Goal: Task Accomplishment & Management: Complete application form

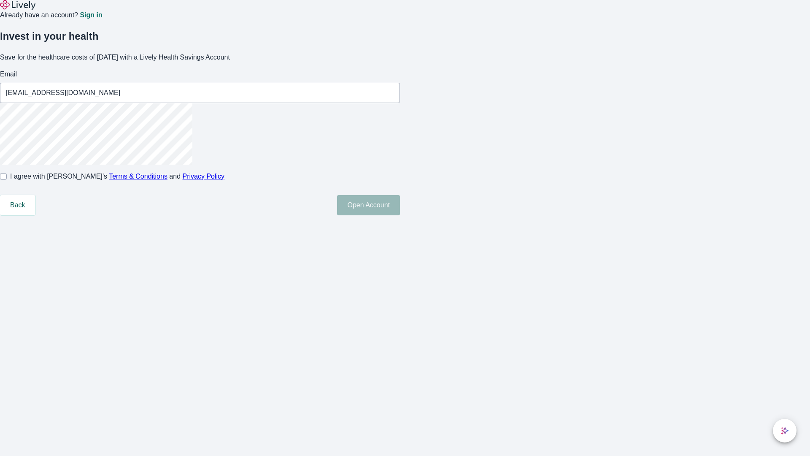
click at [7, 180] on input "I agree with Lively’s Terms & Conditions and Privacy Policy" at bounding box center [3, 176] width 7 height 7
checkbox input "true"
click at [400, 215] on button "Open Account" at bounding box center [368, 205] width 63 height 20
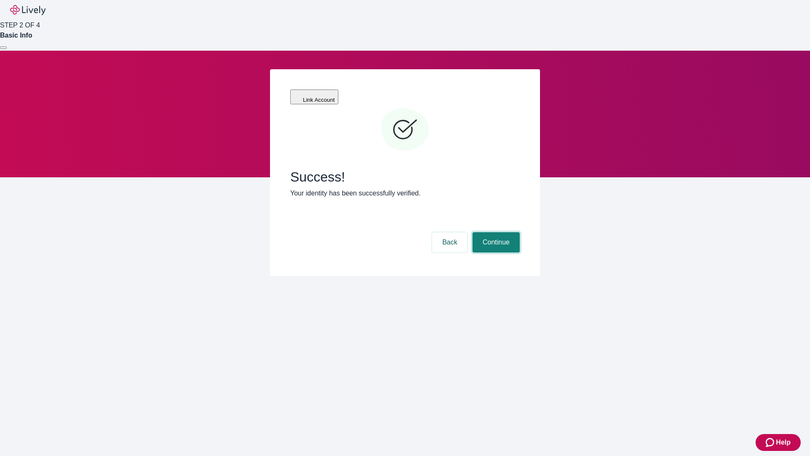
click at [495, 232] on button "Continue" at bounding box center [495, 242] width 47 height 20
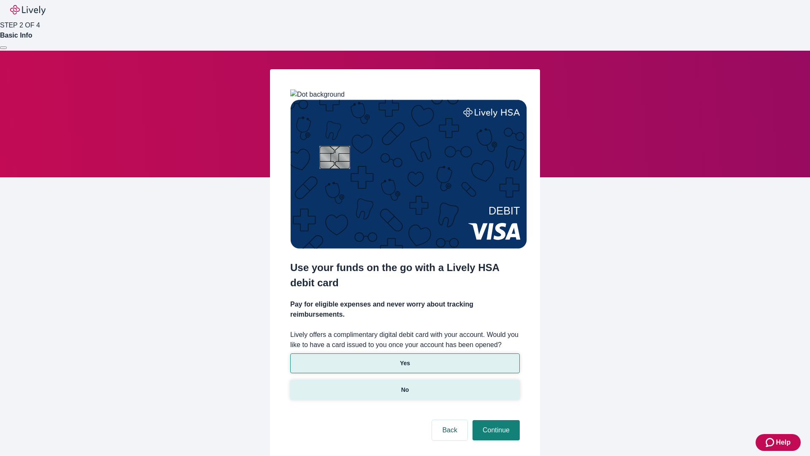
click at [405, 385] on p "No" at bounding box center [405, 389] width 8 height 9
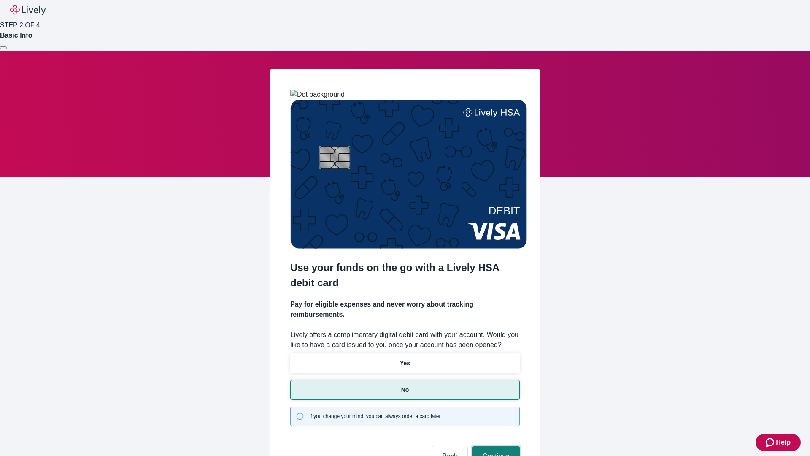
click at [495, 446] on button "Continue" at bounding box center [495, 456] width 47 height 20
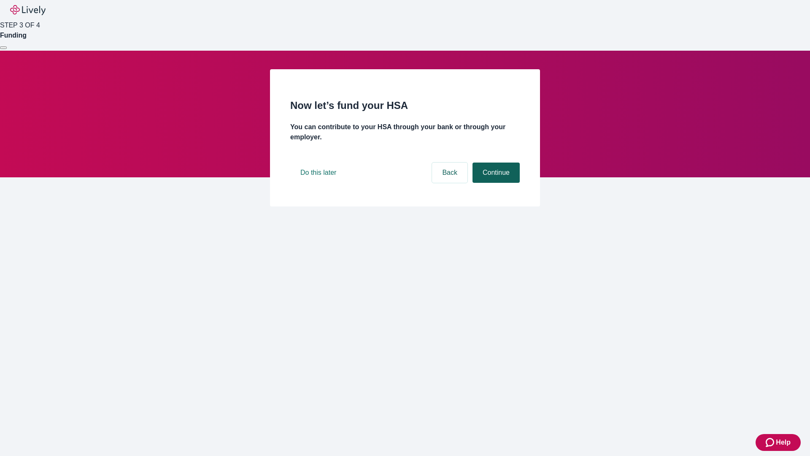
click at [495, 183] on button "Continue" at bounding box center [495, 172] width 47 height 20
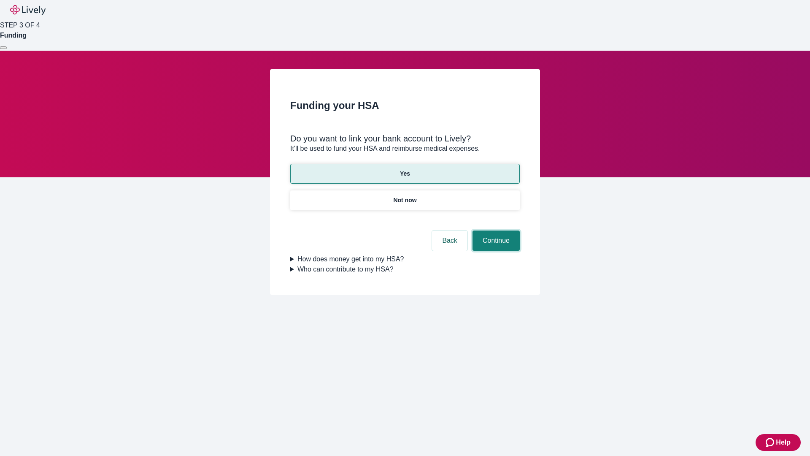
click at [495, 230] on button "Continue" at bounding box center [495, 240] width 47 height 20
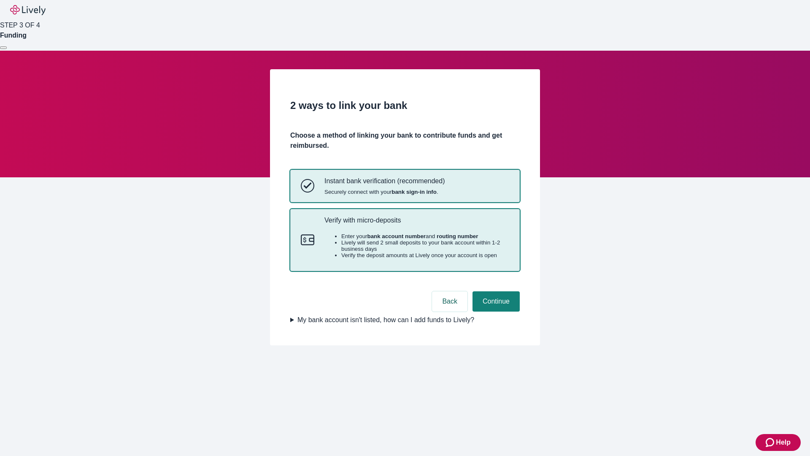
click at [416, 224] on p "Verify with micro-deposits" at bounding box center [416, 220] width 185 height 8
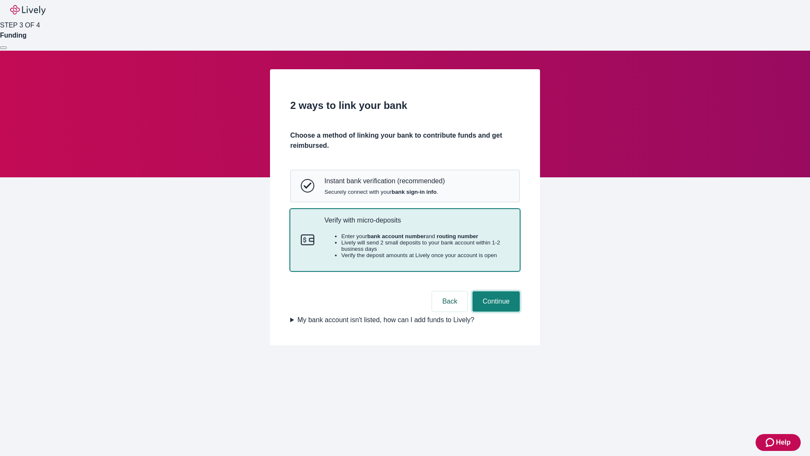
click at [495, 311] on button "Continue" at bounding box center [495, 301] width 47 height 20
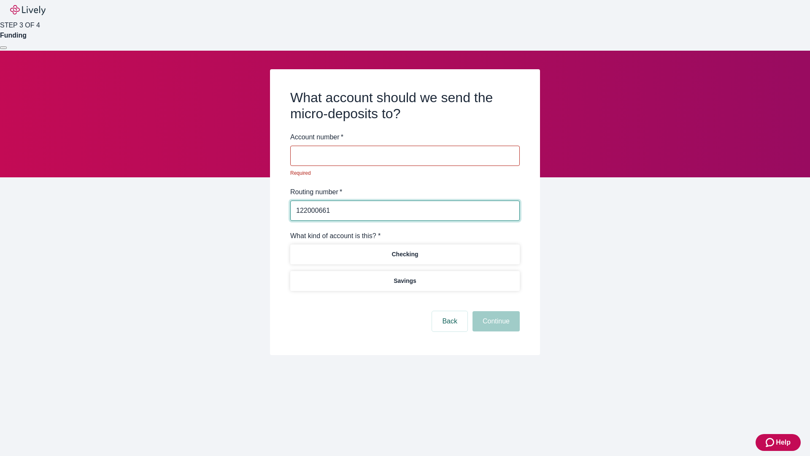
type input "122000661"
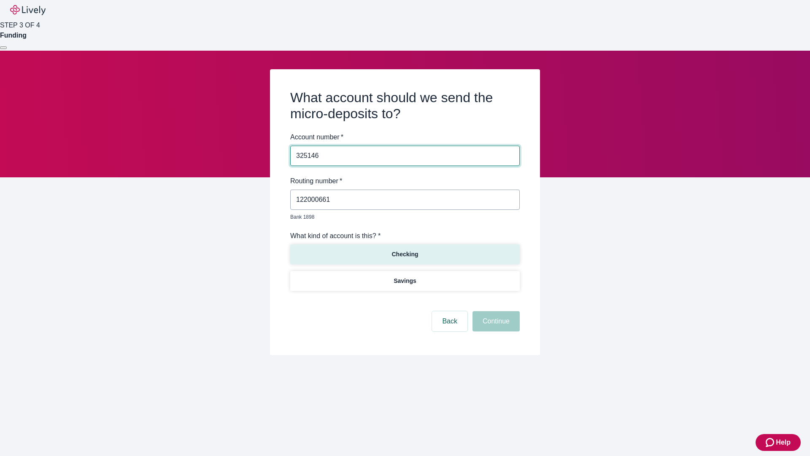
type input "325146"
click at [405, 250] on p "Checking" at bounding box center [404, 254] width 27 height 9
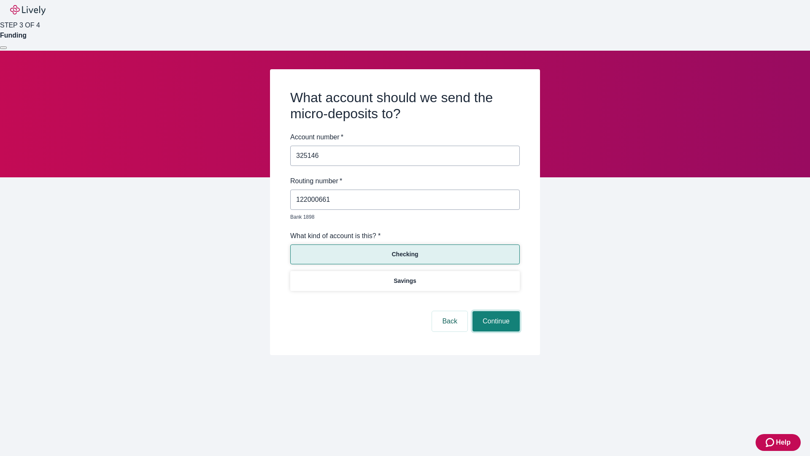
click at [495, 311] on button "Continue" at bounding box center [495, 321] width 47 height 20
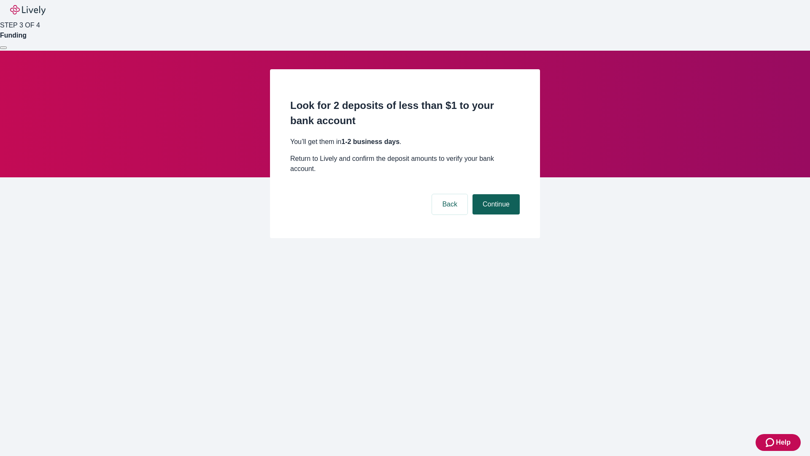
click at [495, 194] on button "Continue" at bounding box center [495, 204] width 47 height 20
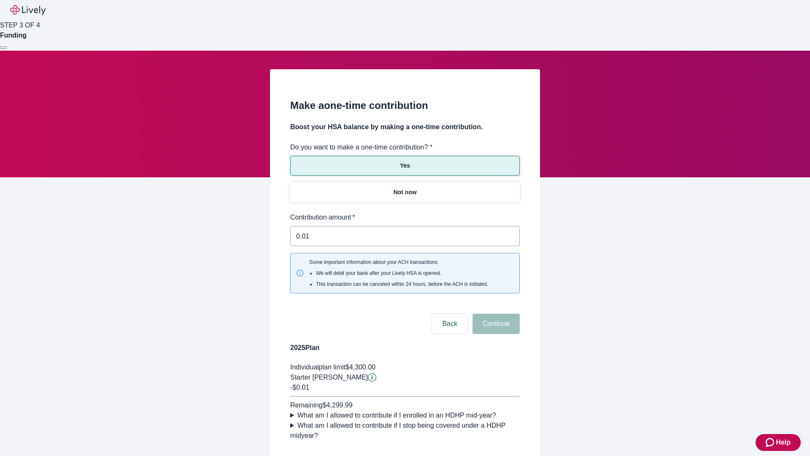
type input "0.01"
click at [495, 313] on button "Continue" at bounding box center [495, 323] width 47 height 20
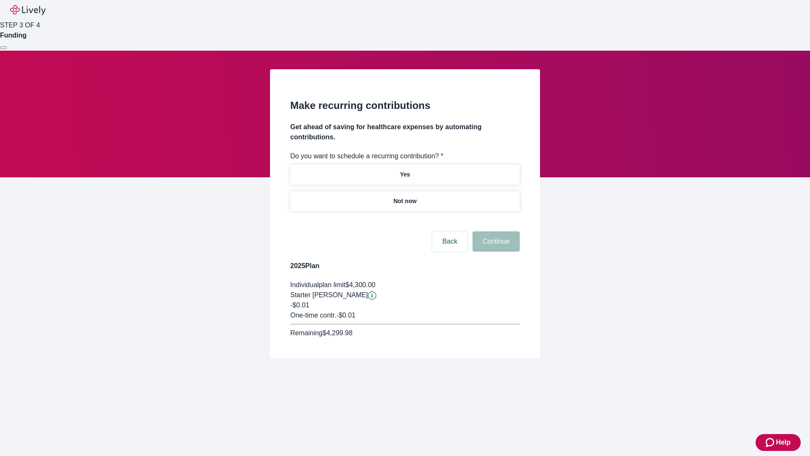
click at [405, 197] on p "Not now" at bounding box center [404, 201] width 23 height 9
click at [495, 231] on button "Continue" at bounding box center [495, 241] width 47 height 20
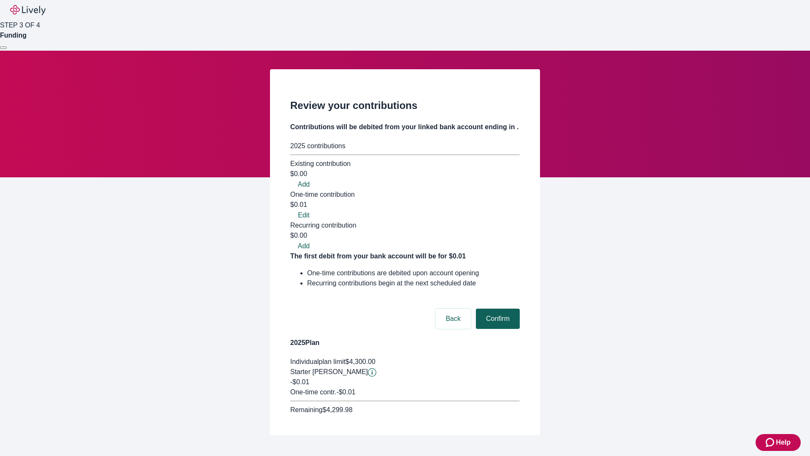
click at [497, 308] on button "Confirm" at bounding box center [498, 318] width 44 height 20
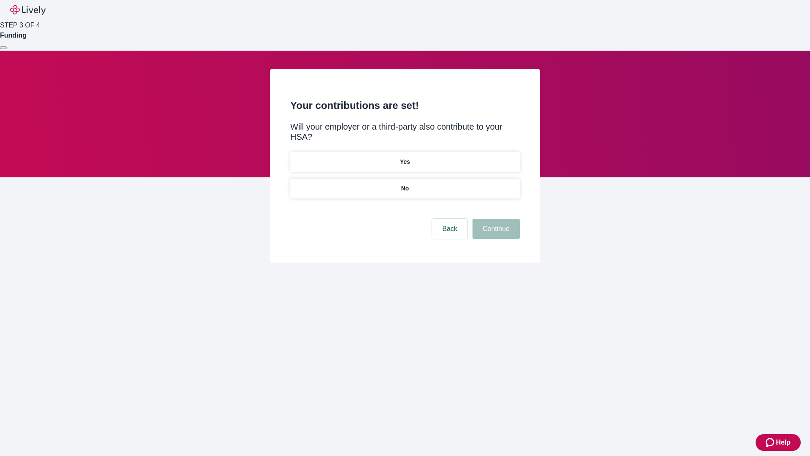
click at [405, 184] on p "No" at bounding box center [405, 188] width 8 height 9
click at [495, 219] on button "Continue" at bounding box center [495, 229] width 47 height 20
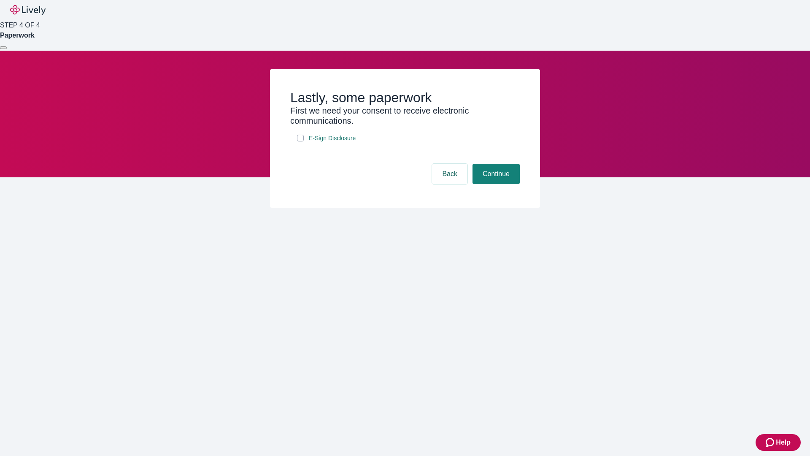
click at [300, 141] on input "E-Sign Disclosure" at bounding box center [300, 138] width 7 height 7
checkbox input "true"
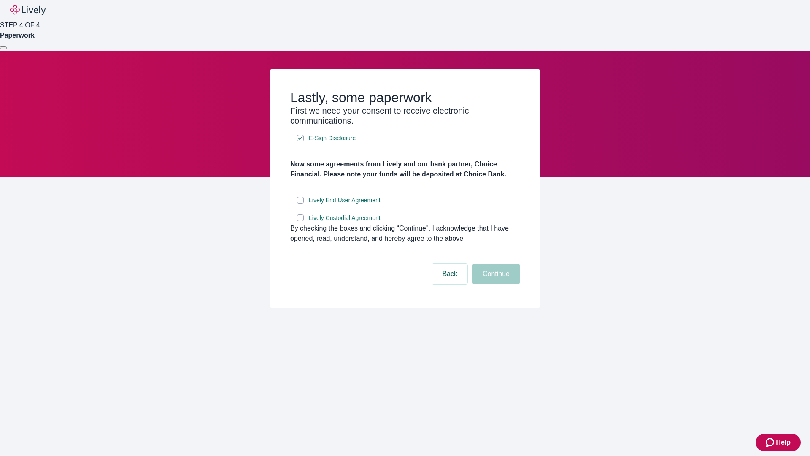
click at [300, 203] on input "Lively End User Agreement" at bounding box center [300, 200] width 7 height 7
checkbox input "true"
click at [300, 221] on input "Lively Custodial Agreement" at bounding box center [300, 217] width 7 height 7
checkbox input "true"
click at [495, 284] on button "Continue" at bounding box center [495, 274] width 47 height 20
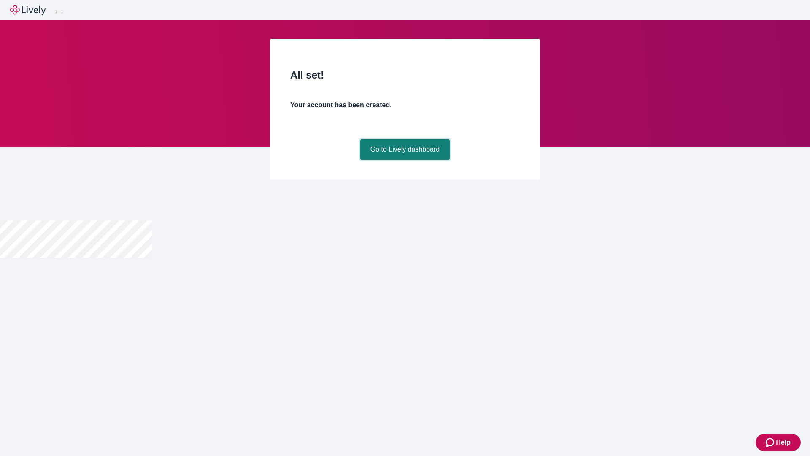
click at [405, 159] on link "Go to Lively dashboard" at bounding box center [405, 149] width 90 height 20
